Goal: Task Accomplishment & Management: Manage account settings

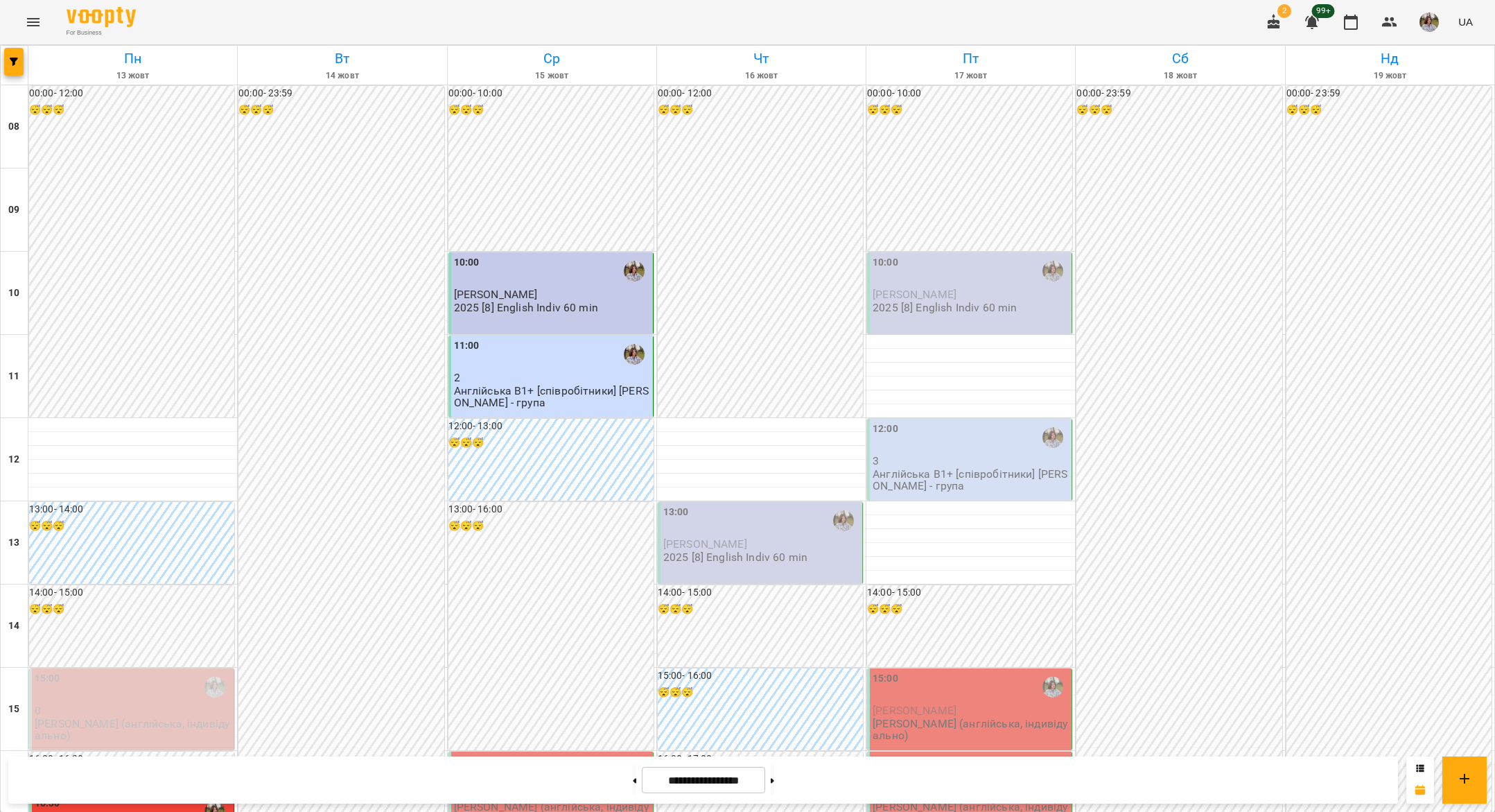
scroll to position [216, 0]
click at [512, 787] on span "Довгань Олександра" at bounding box center [496, 793] width 84 height 13
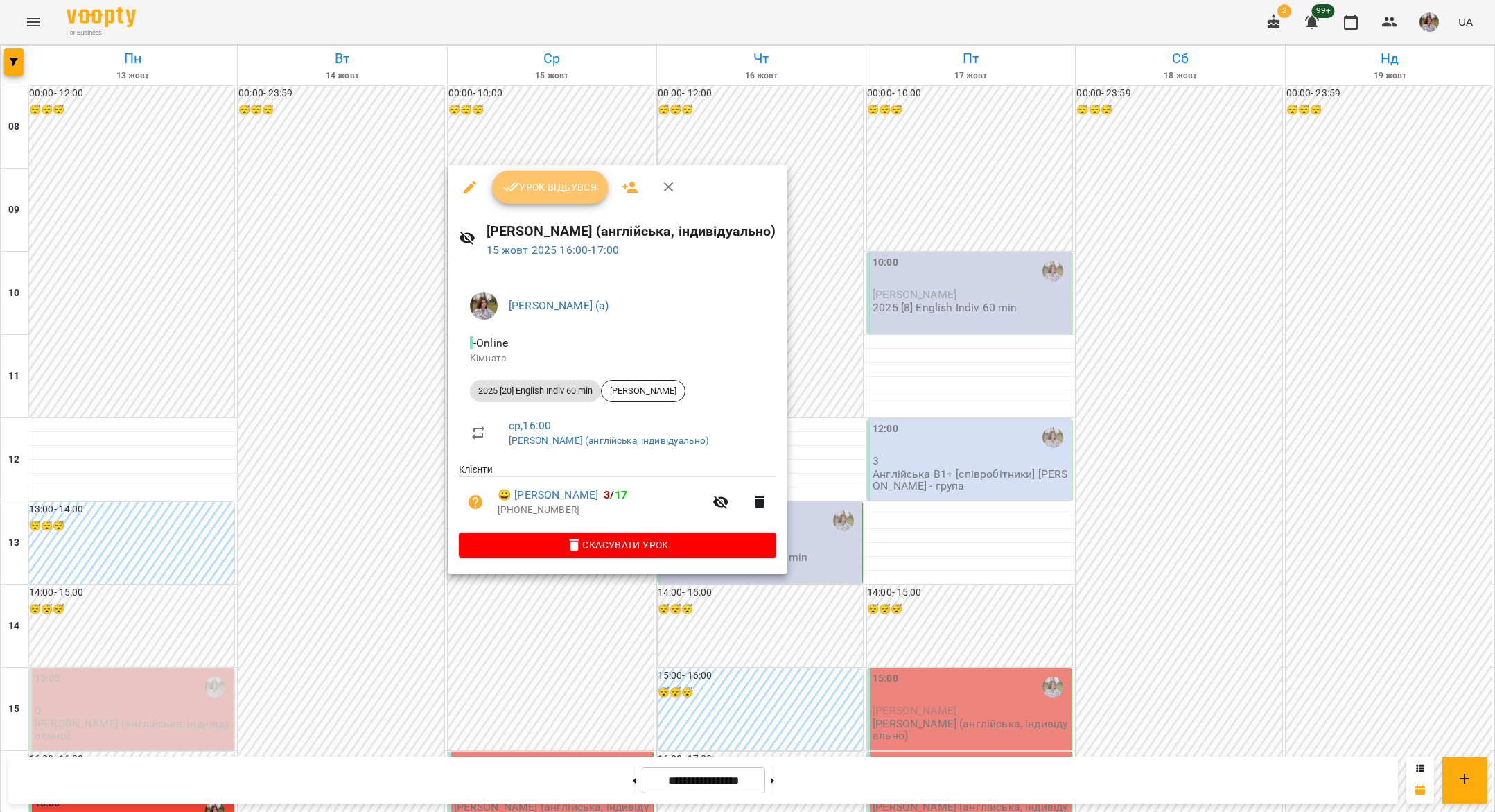
click at [564, 196] on button "Урок відбувся" at bounding box center [550, 187] width 116 height 33
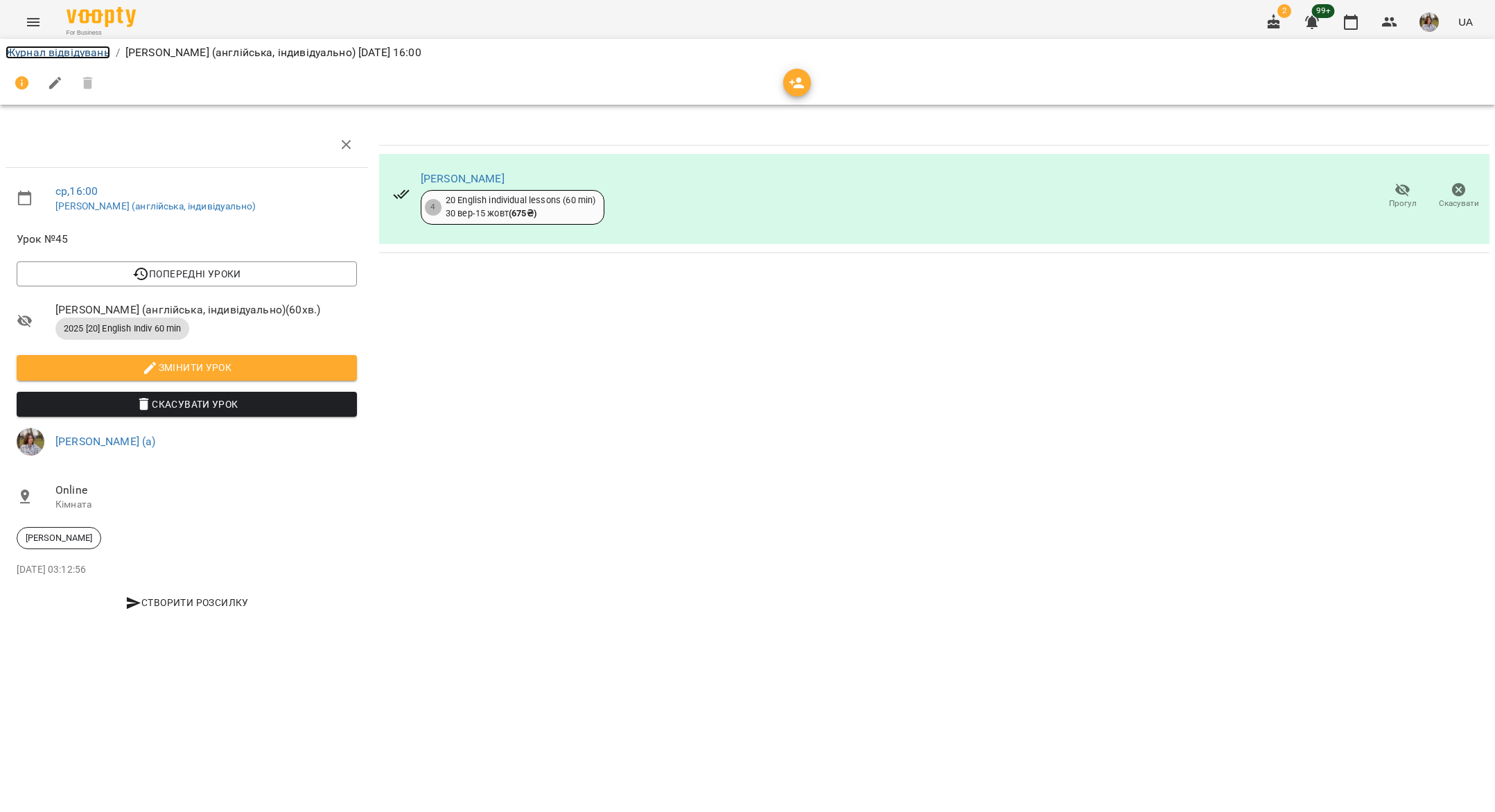
click at [33, 54] on link "Журнал відвідувань" at bounding box center [58, 52] width 105 height 13
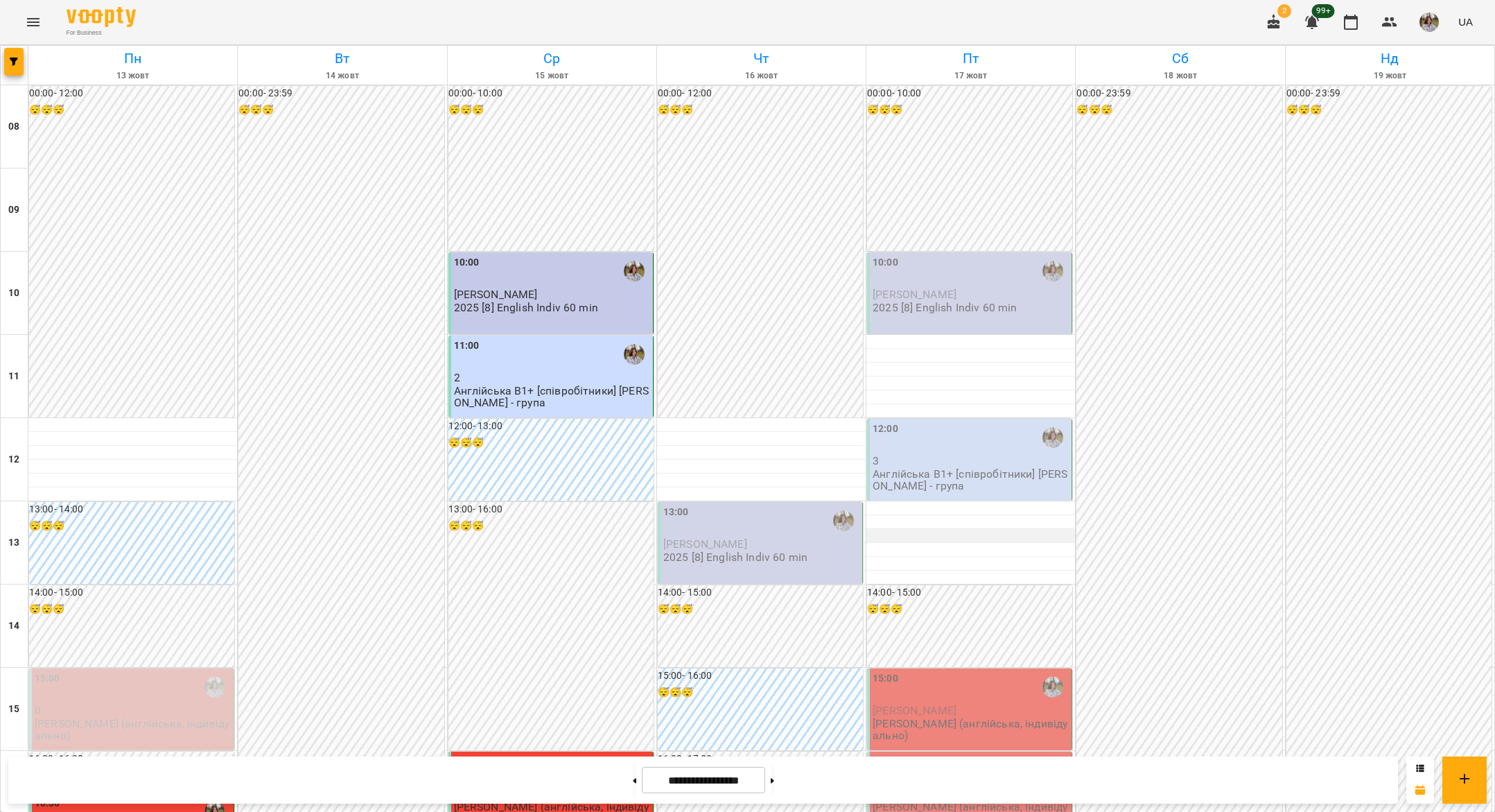
scroll to position [227, 0]
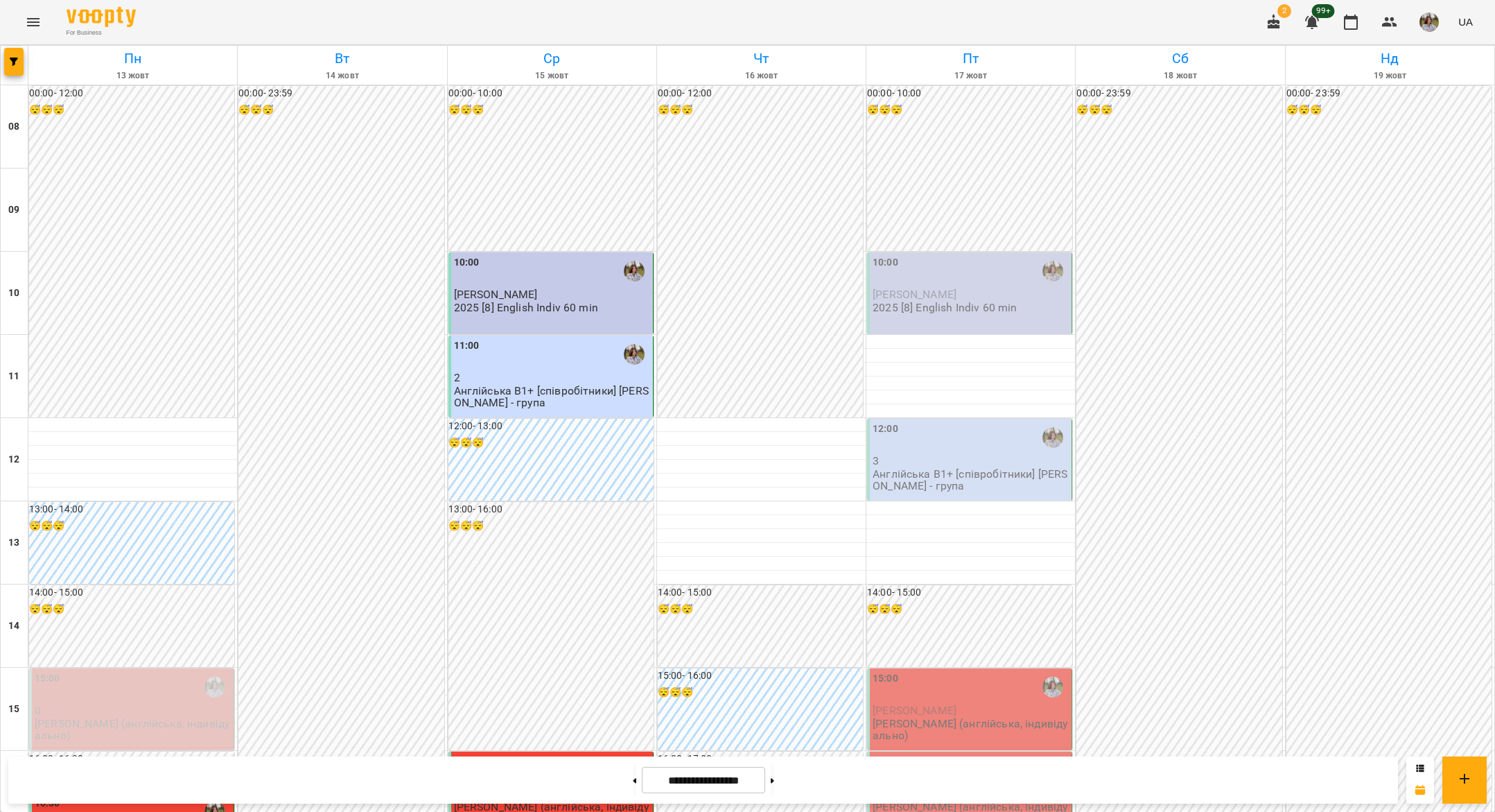
scroll to position [198, 0]
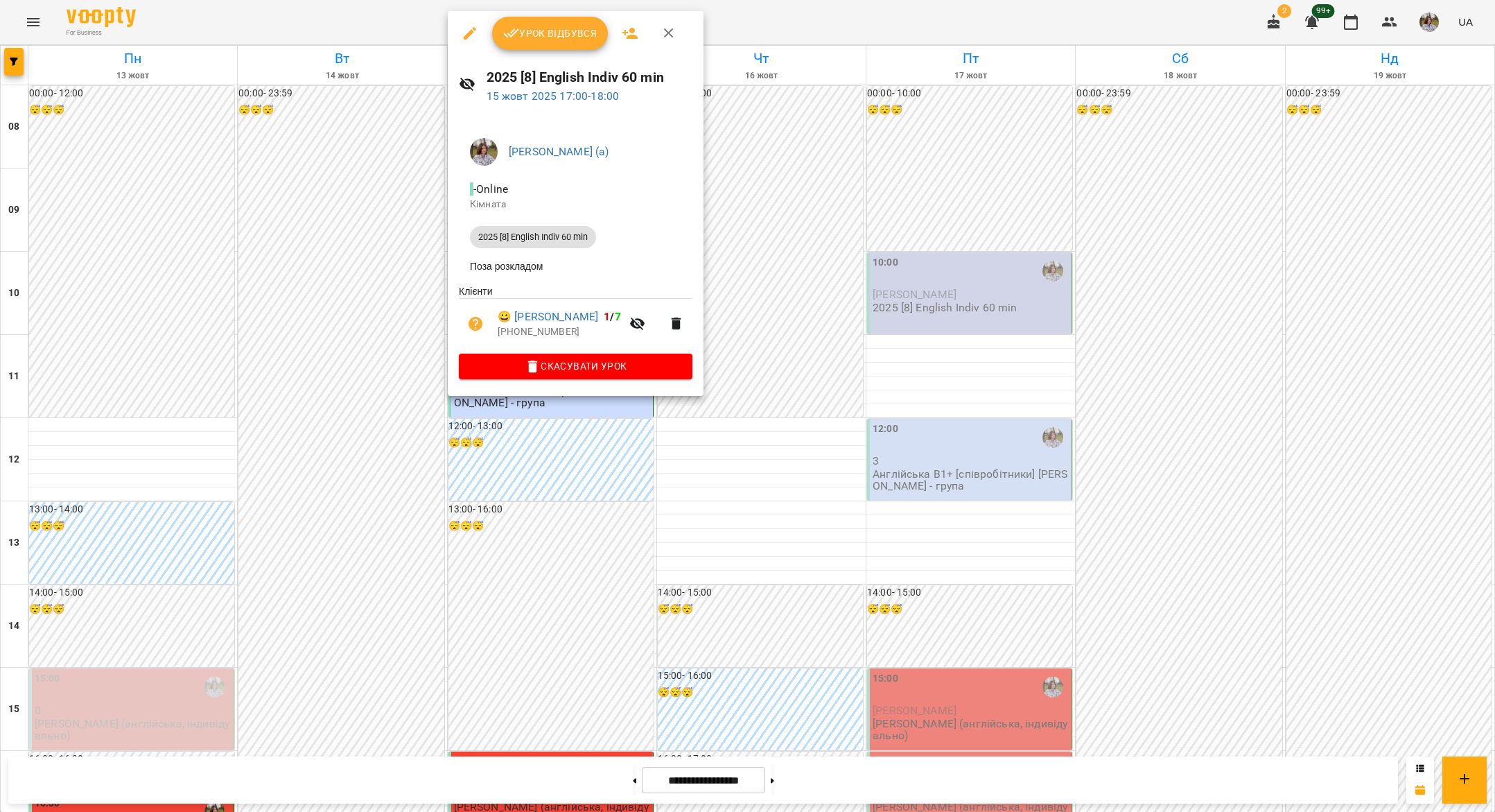
click at [370, 302] on div at bounding box center [748, 406] width 1495 height 812
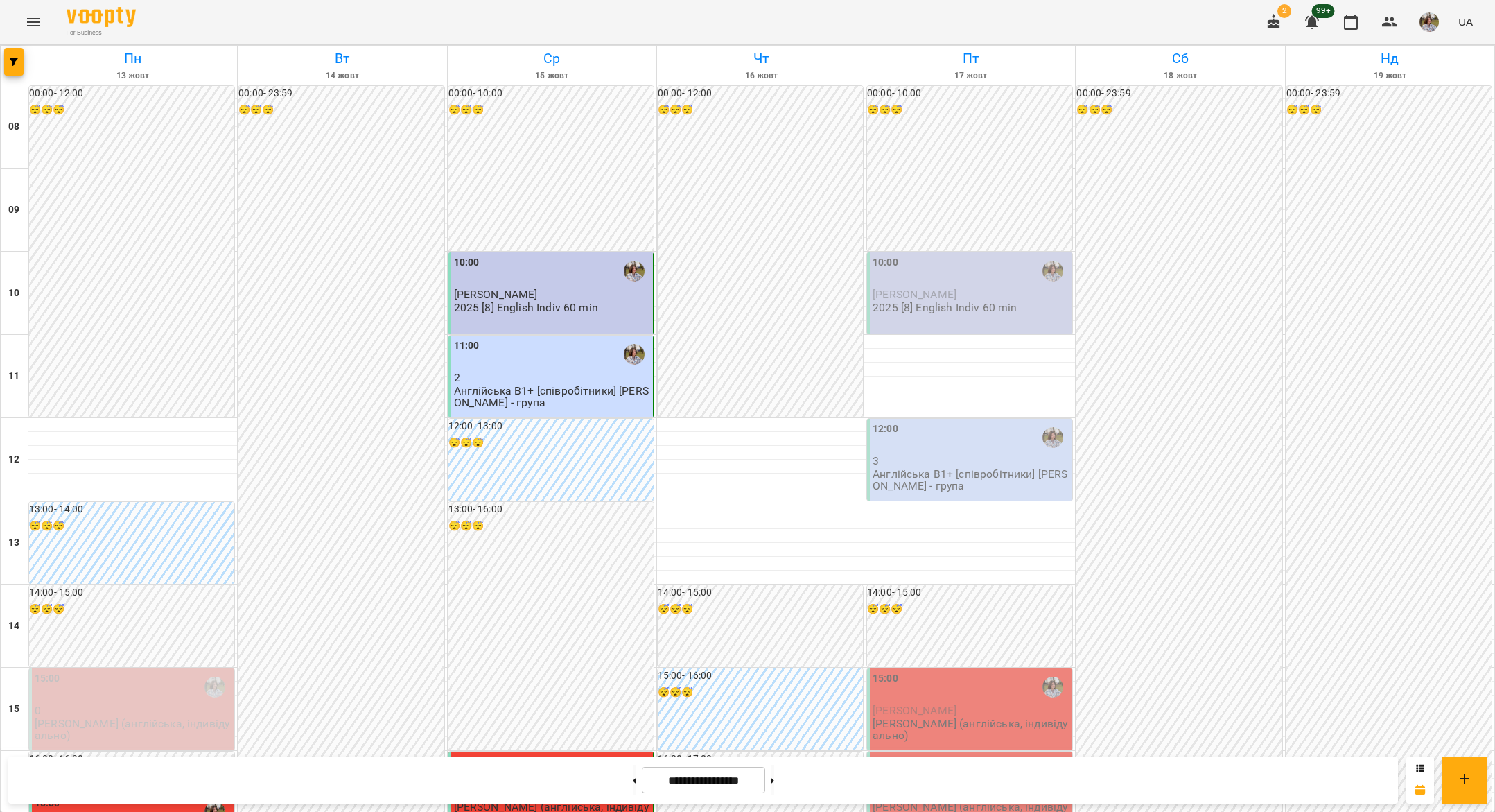
scroll to position [296, 0]
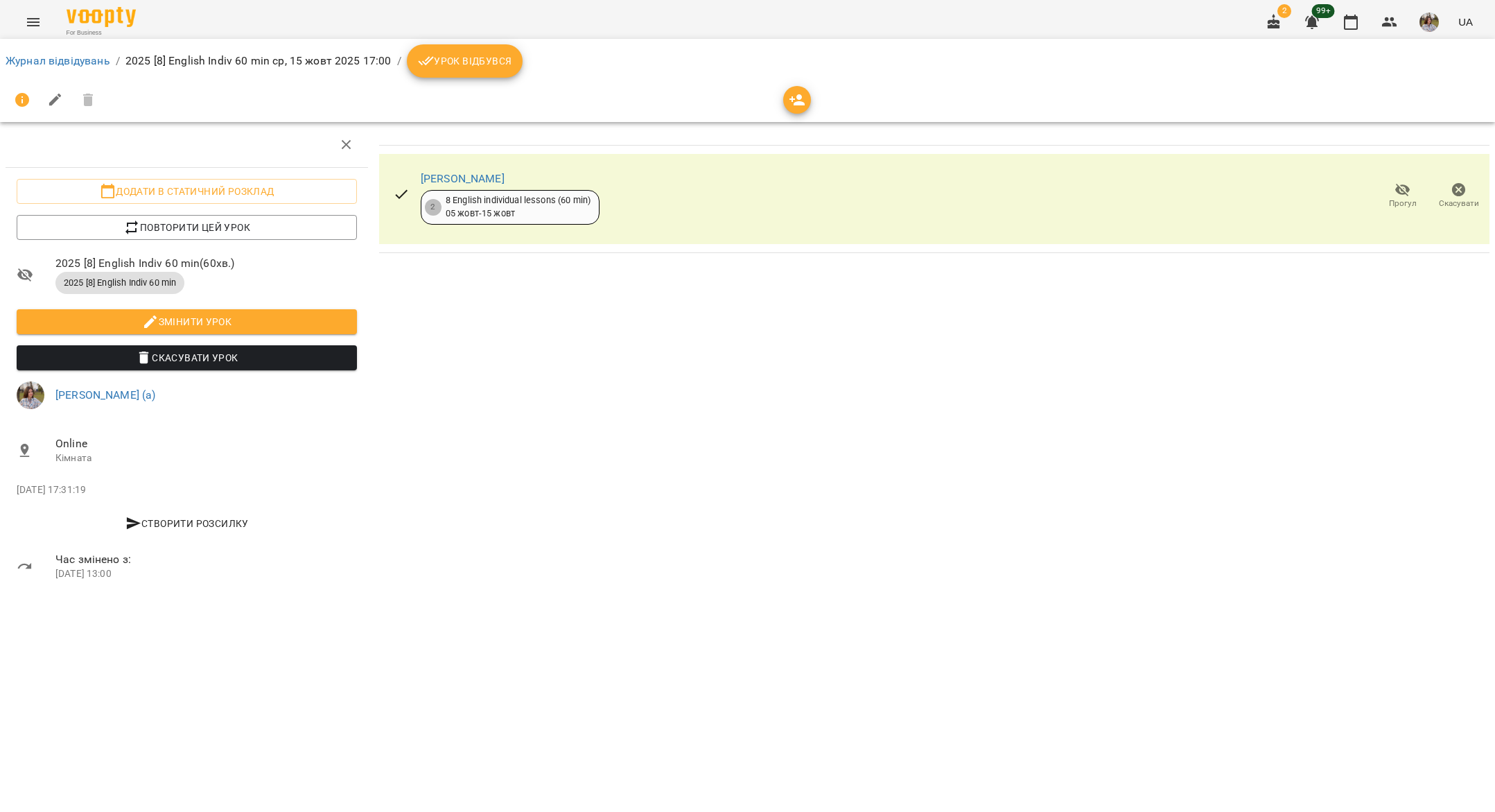
click at [114, 565] on span "Час змінено з:" at bounding box center [206, 559] width 301 height 17
click at [27, 568] on icon at bounding box center [25, 566] width 17 height 17
click at [31, 565] on icon at bounding box center [25, 565] width 14 height 6
click at [111, 571] on p "чт 16 жовт 2025 13:00" at bounding box center [206, 574] width 301 height 14
click at [47, 489] on p "2025-10-10 17:31:19" at bounding box center [187, 490] width 340 height 14
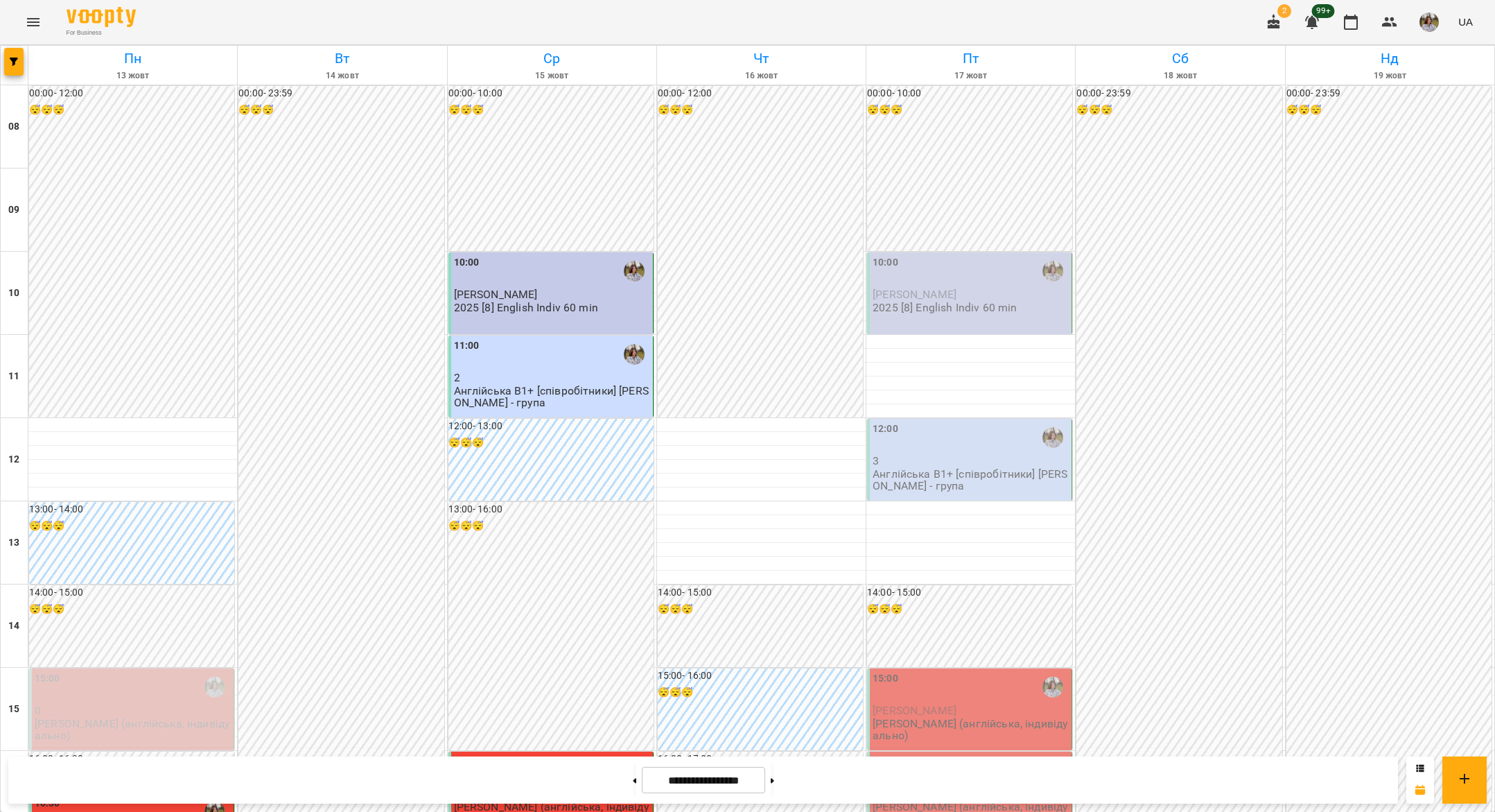
scroll to position [267, 0]
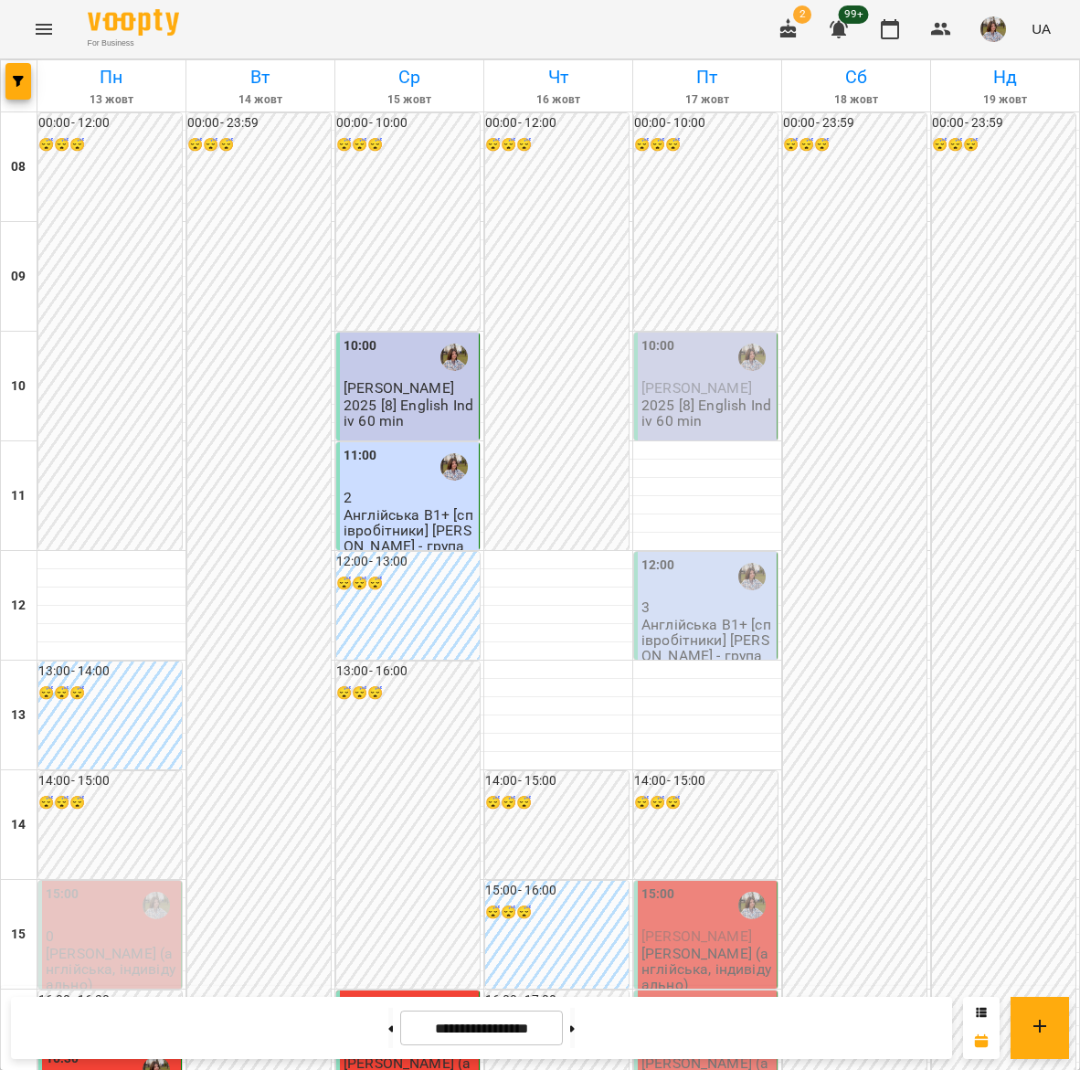
scroll to position [505, 0]
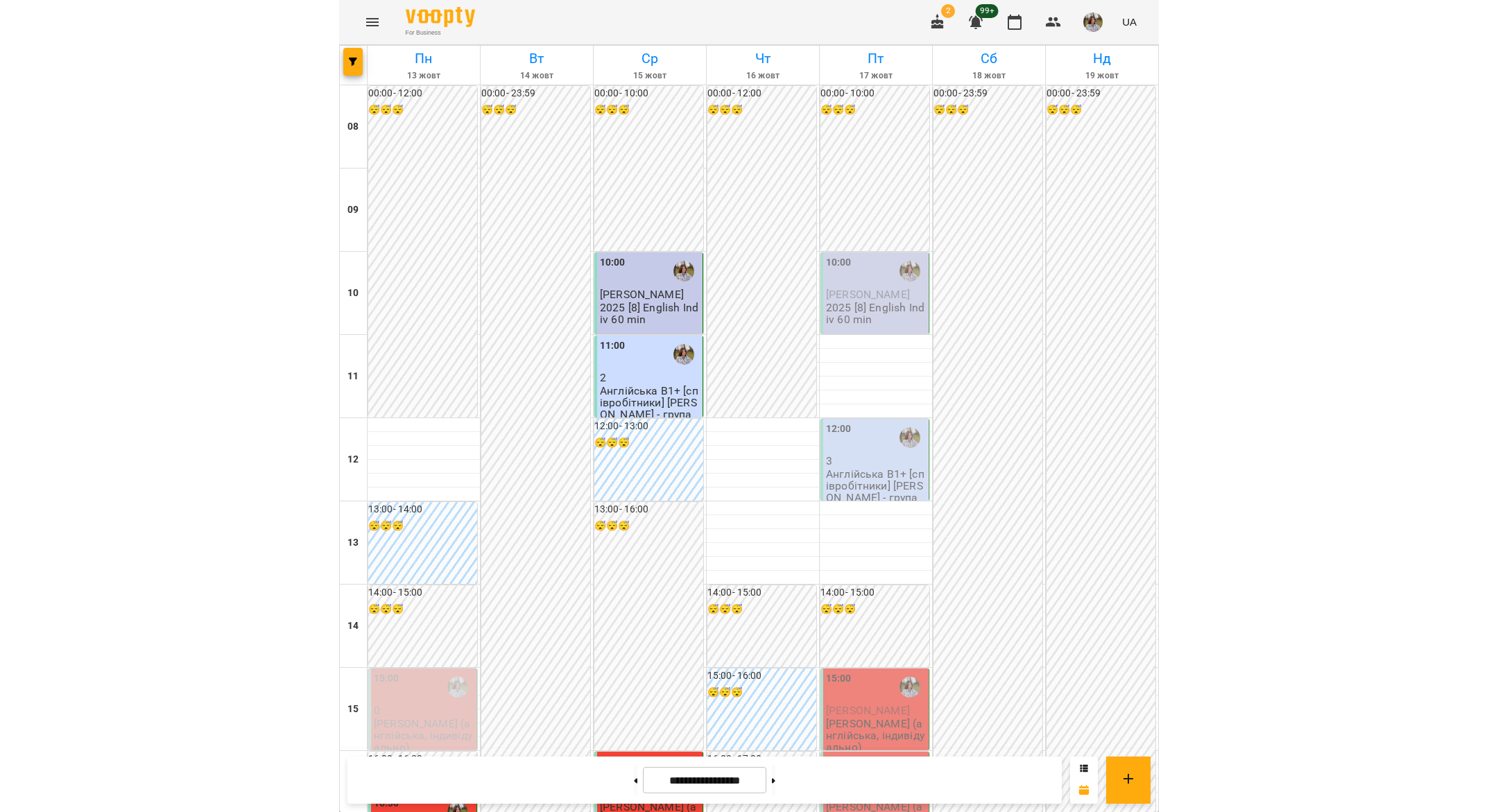
scroll to position [411, 0]
